Goal: Information Seeking & Learning: Find specific fact

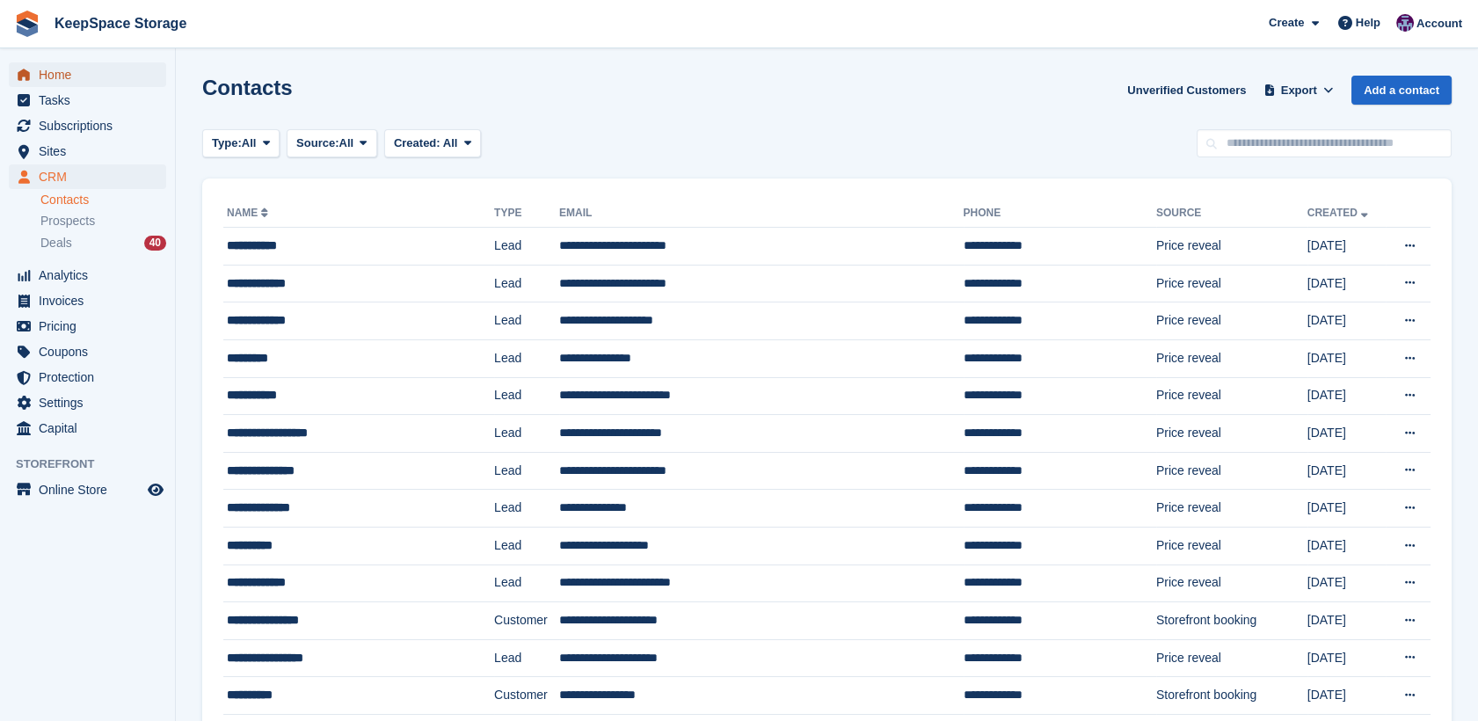
click at [62, 84] on span "Home" at bounding box center [91, 74] width 105 height 25
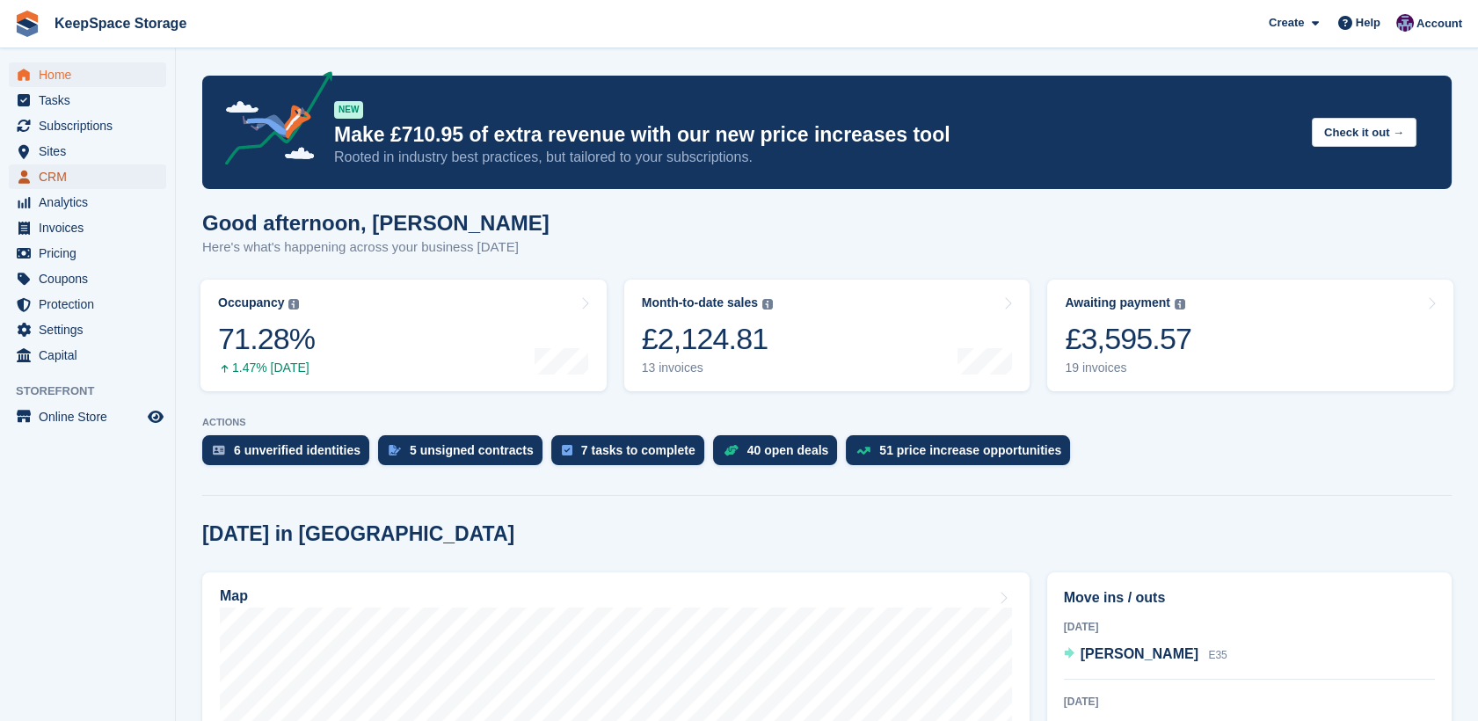
click at [52, 172] on span "CRM" at bounding box center [91, 176] width 105 height 25
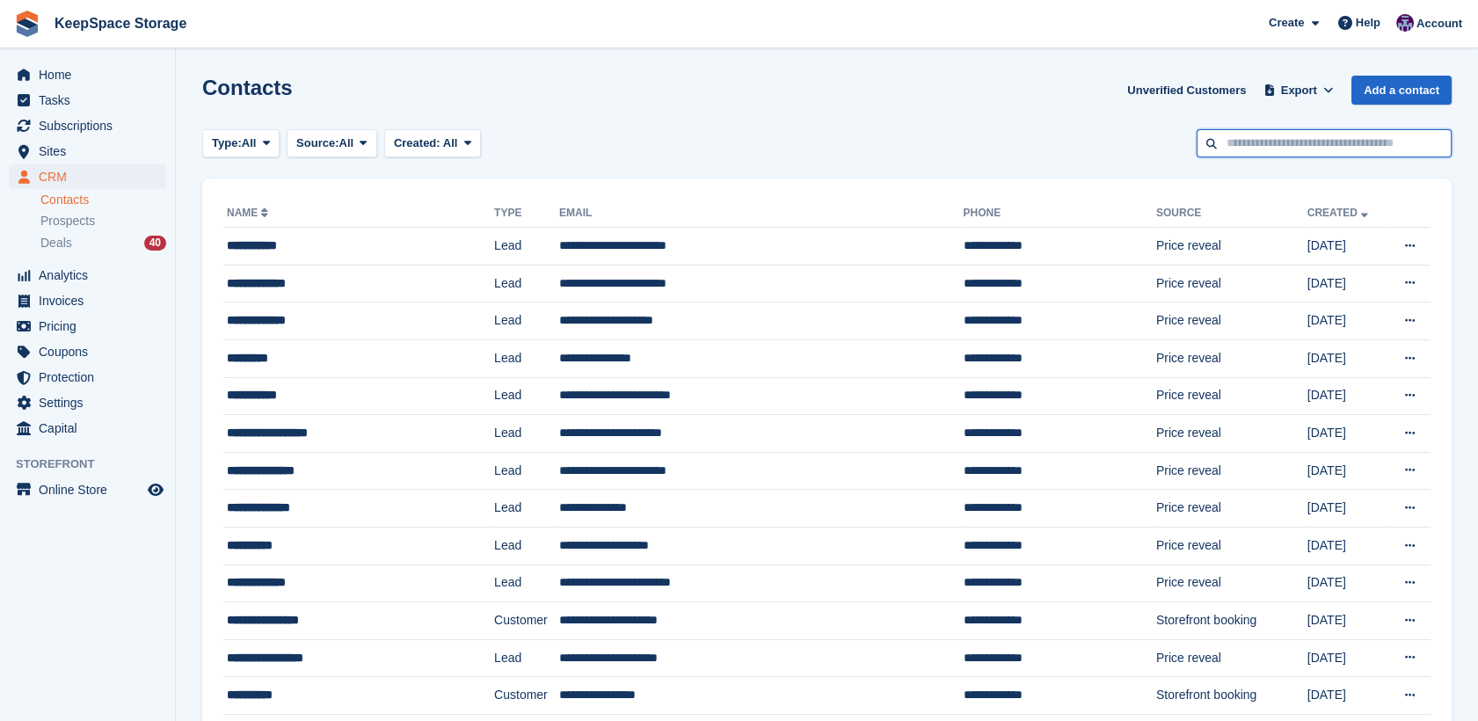
click at [1329, 150] on input "text" at bounding box center [1323, 143] width 255 height 29
type input "*****"
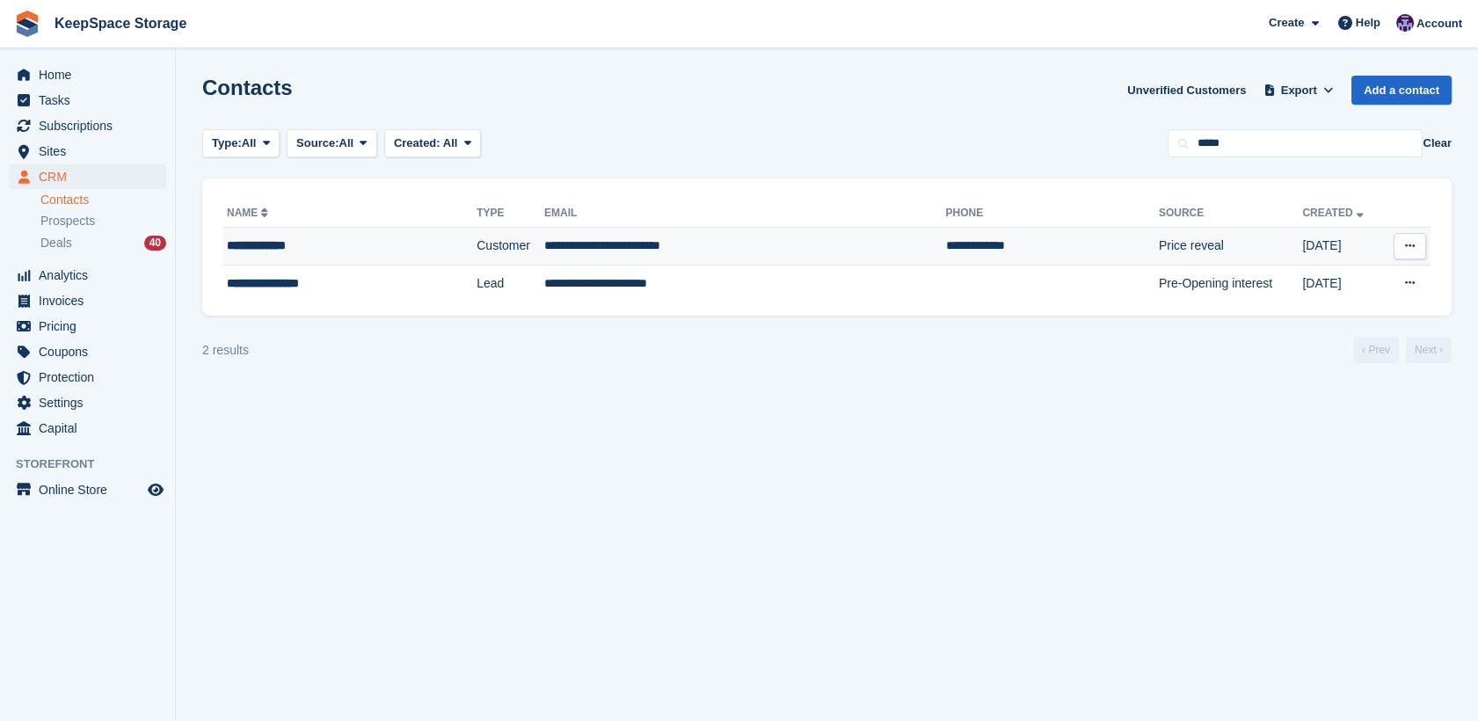
drag, startPoint x: 556, startPoint y: 237, endPoint x: 467, endPoint y: 261, distance: 92.7
click at [476, 261] on td "Customer" at bounding box center [510, 247] width 68 height 38
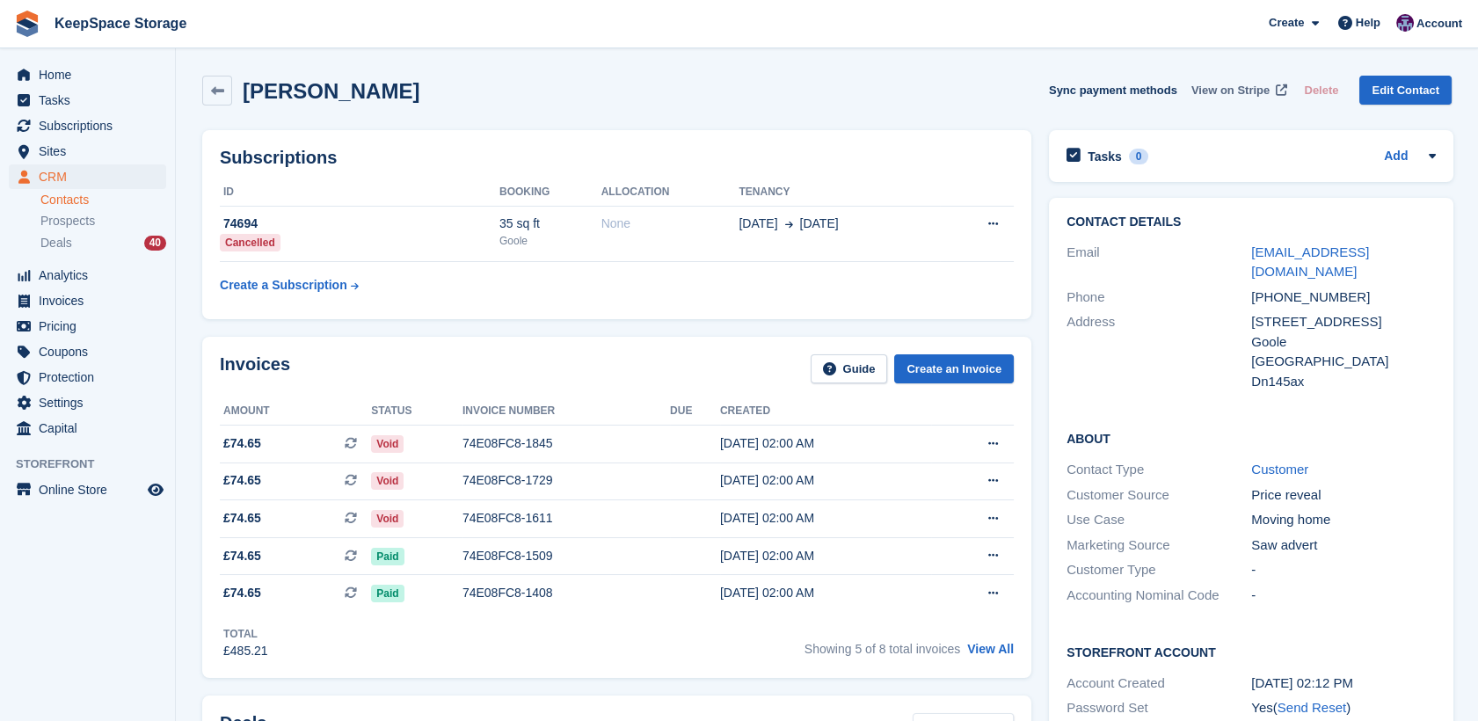
click at [1269, 91] on span "View on Stripe" at bounding box center [1230, 91] width 78 height 18
click at [993, 654] on link "View All" at bounding box center [990, 649] width 47 height 14
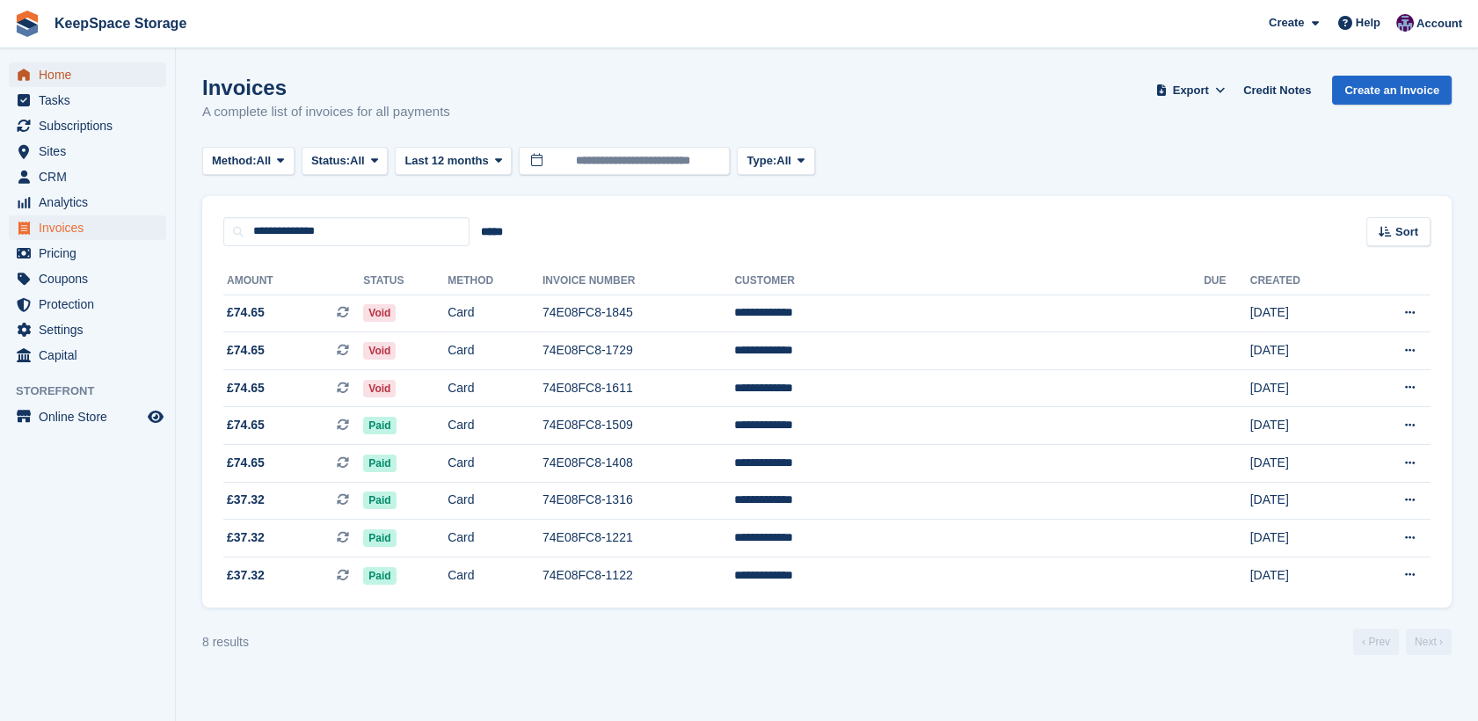
click at [65, 64] on span "Home" at bounding box center [91, 74] width 105 height 25
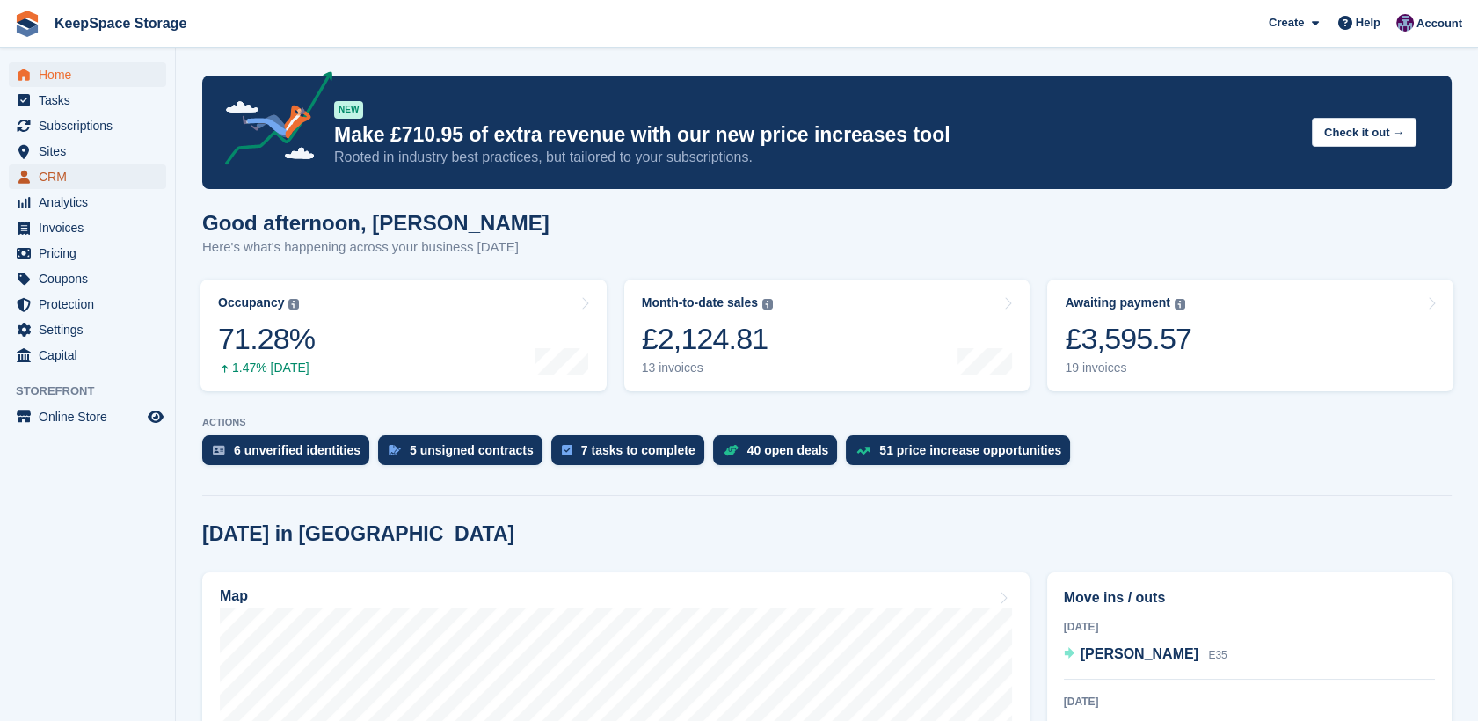
click at [55, 172] on span "CRM" at bounding box center [91, 176] width 105 height 25
